Goal: Information Seeking & Learning: Learn about a topic

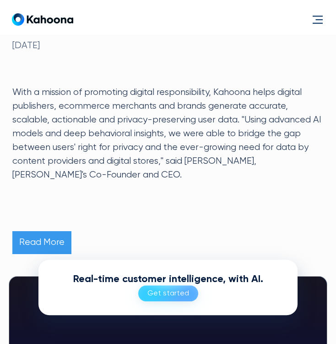
scroll to position [266, 0]
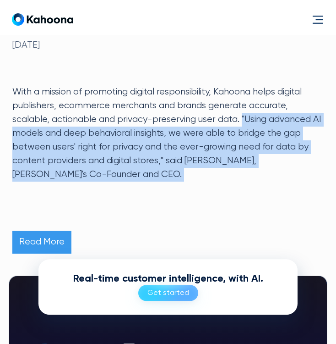
drag, startPoint x: 245, startPoint y: 119, endPoint x: 217, endPoint y: 190, distance: 76.4
click at [217, 190] on div "With a mission of promoting digital responsibility, Kahoona helps digital publi…" at bounding box center [168, 148] width 312 height 126
copy p ""Using advanced AI models and deep behavioral insights, we were able to bridge …"
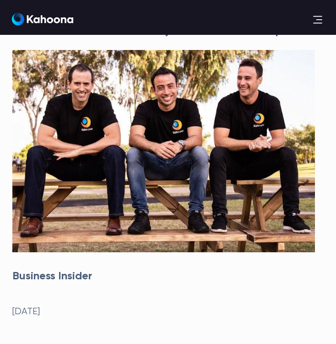
scroll to position [0, 0]
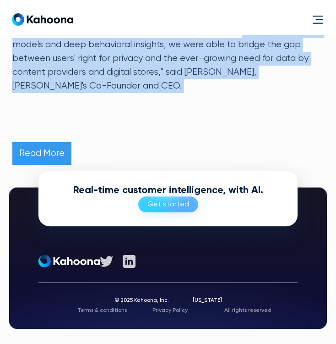
click at [56, 158] on link "Read More" at bounding box center [41, 153] width 59 height 23
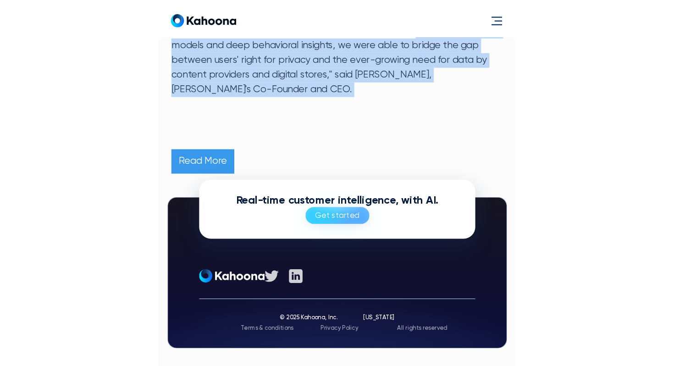
scroll to position [357, 0]
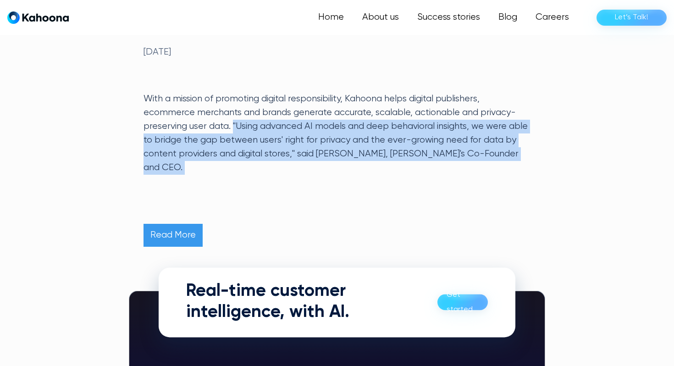
click at [336, 173] on p "With a mission of promoting digital responsibility, Kahoona helps digital publi…" at bounding box center [336, 133] width 387 height 83
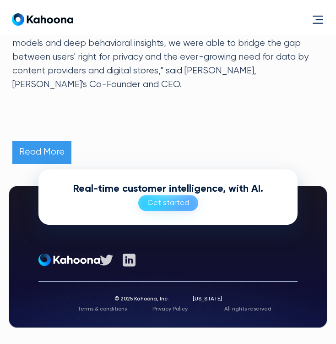
scroll to position [357, 0]
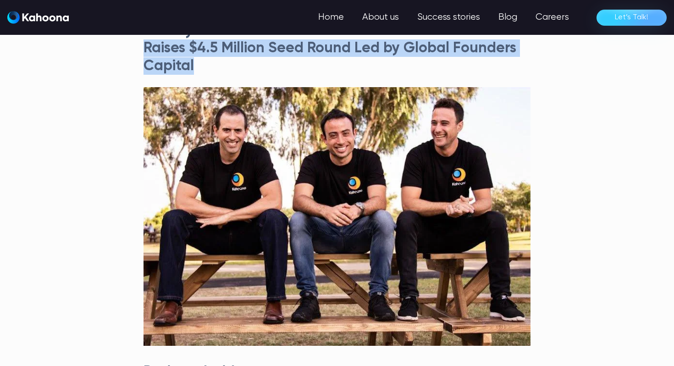
drag, startPoint x: 202, startPoint y: 71, endPoint x: 140, endPoint y: 47, distance: 66.9
click at [140, 47] on div "Privacy Focused Data Generation Platform Kahoona Raises $4.5 Million Seed Round…" at bounding box center [336, 313] width 431 height 582
copy h3 "Raises $4.5 Million Seed Round Led by Global Founders Capital"
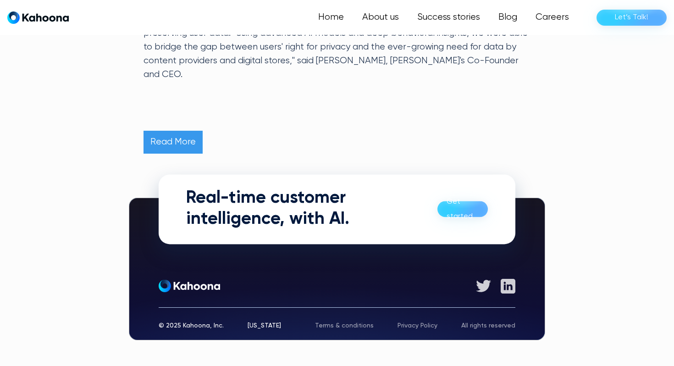
scroll to position [451, 0]
